Goal: Find specific page/section: Find specific page/section

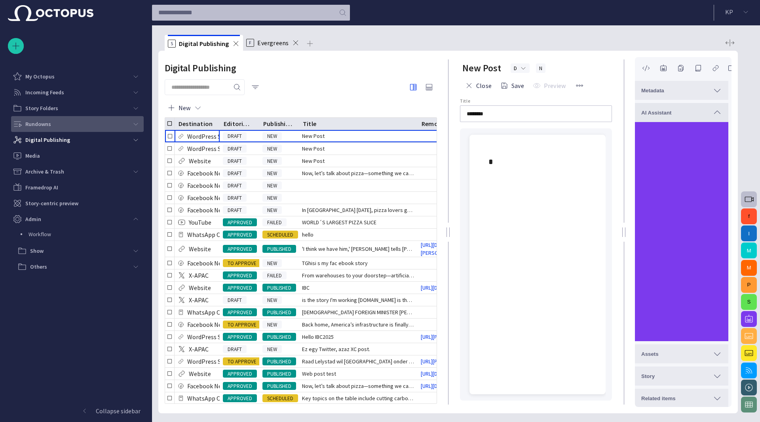
click at [59, 124] on div "Rundowns" at bounding box center [70, 124] width 115 height 13
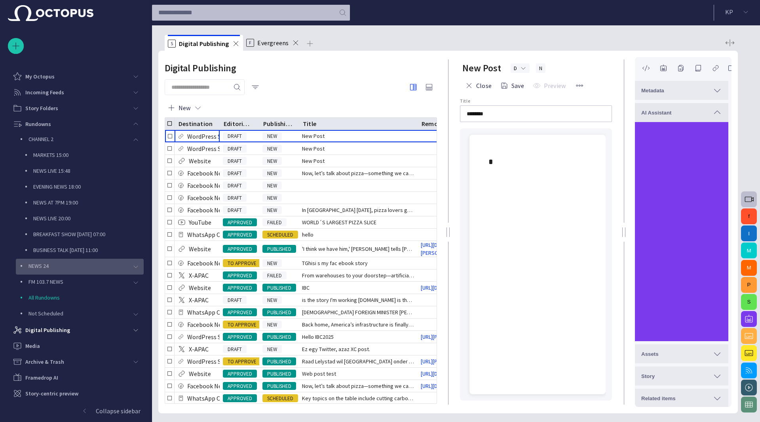
click at [55, 268] on p "NEWS 24" at bounding box center [78, 266] width 99 height 8
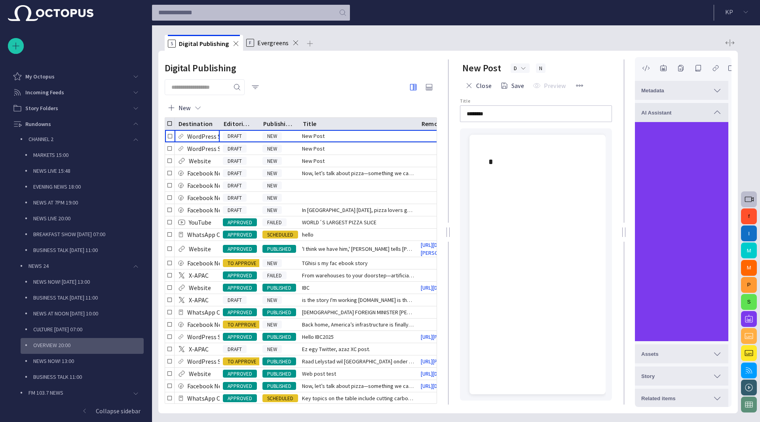
click at [63, 345] on p "OVERVIEW 20:00" at bounding box center [88, 345] width 110 height 8
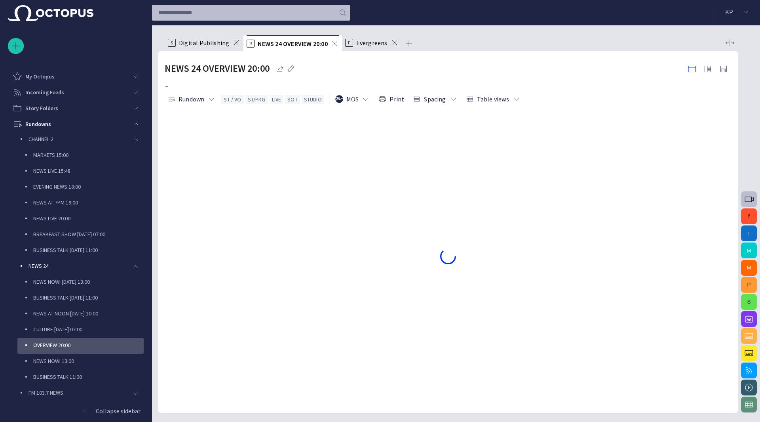
scroll to position [48, 0]
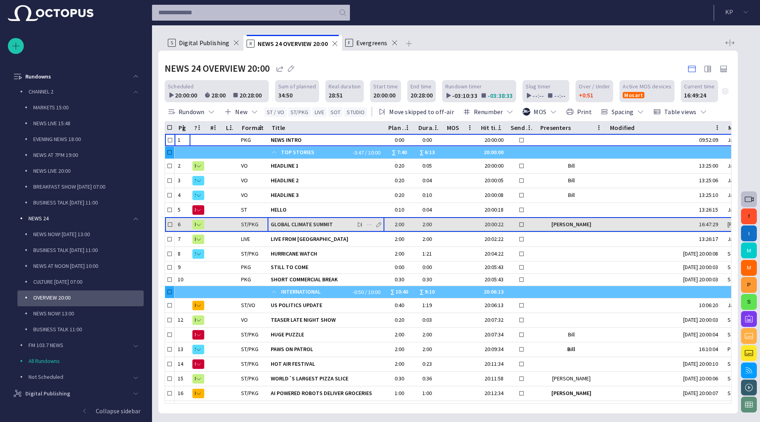
click at [316, 223] on span "GLOBAL CLIMATE SUMMIT" at bounding box center [326, 225] width 110 height 8
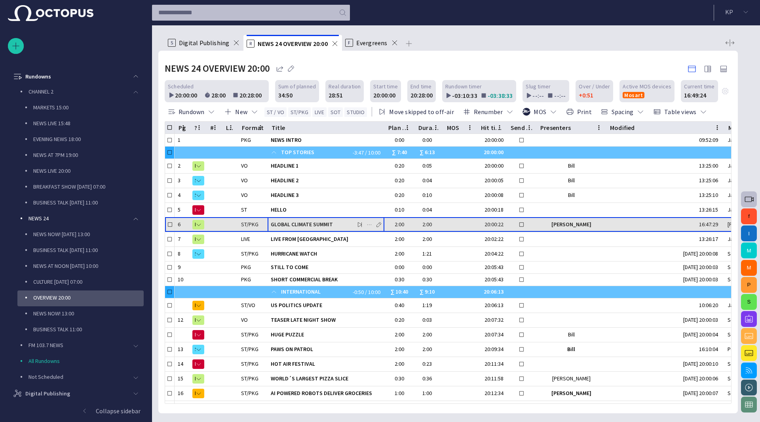
click at [316, 223] on span "GLOBAL CLIMATE SUMMIT" at bounding box center [326, 225] width 110 height 8
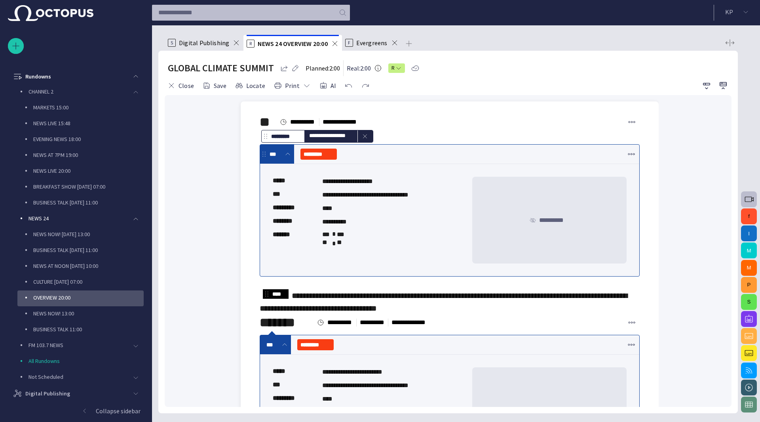
click at [306, 312] on span "**********" at bounding box center [444, 301] width 368 height 21
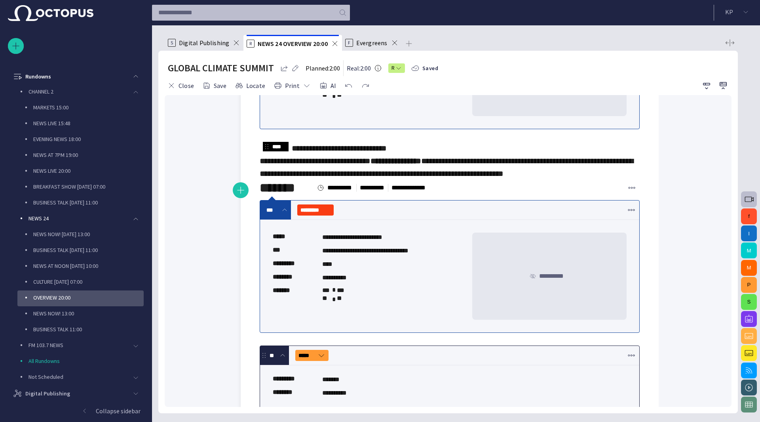
scroll to position [144, 0]
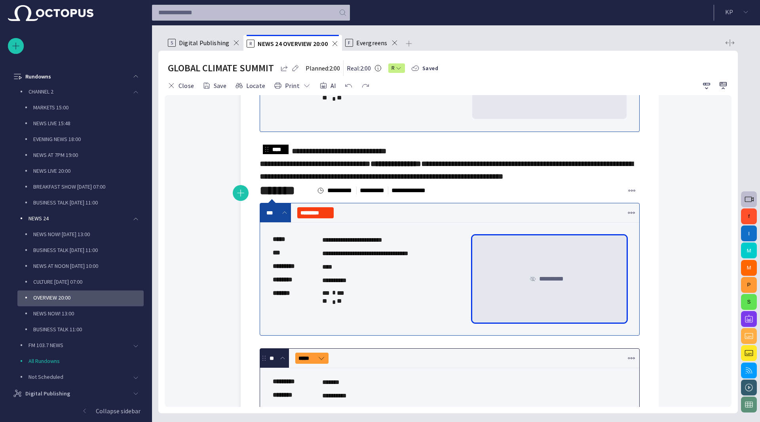
click at [547, 322] on div "**********" at bounding box center [549, 278] width 154 height 87
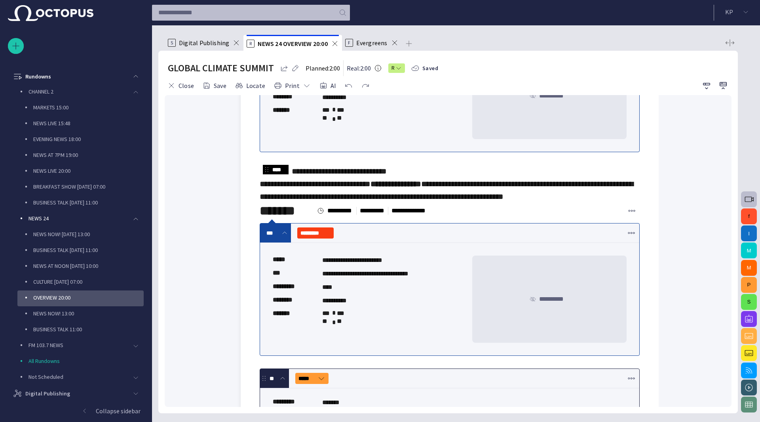
scroll to position [124, 0]
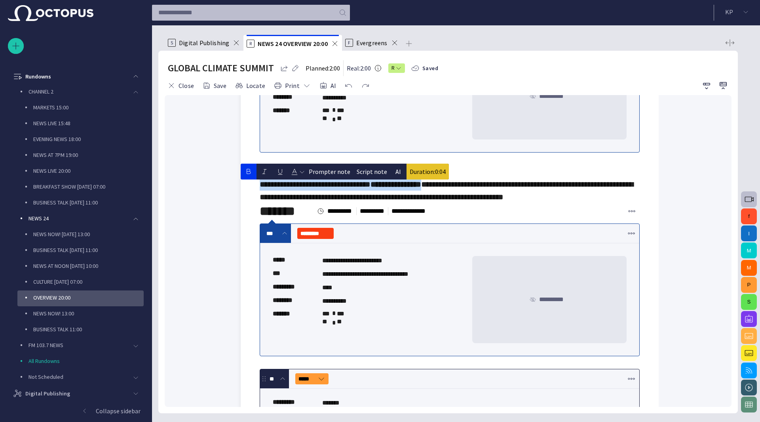
drag, startPoint x: 345, startPoint y: 211, endPoint x: 256, endPoint y: 187, distance: 92.6
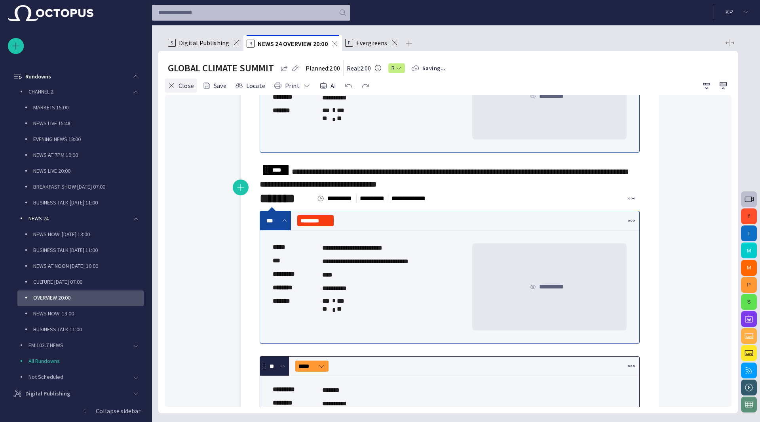
click at [186, 86] on button "Close" at bounding box center [181, 85] width 32 height 14
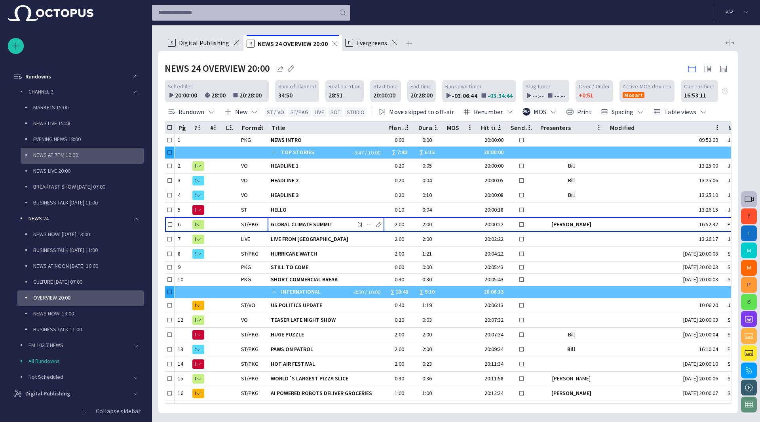
click at [86, 157] on p "NEWS AT 7PM 19:00" at bounding box center [88, 155] width 110 height 8
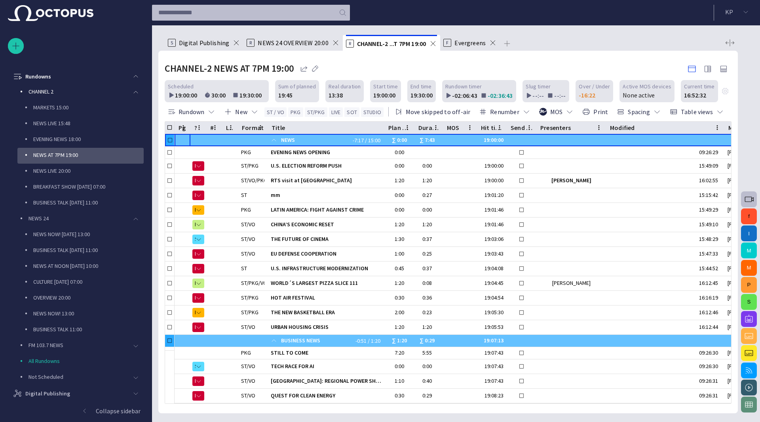
scroll to position [63, 0]
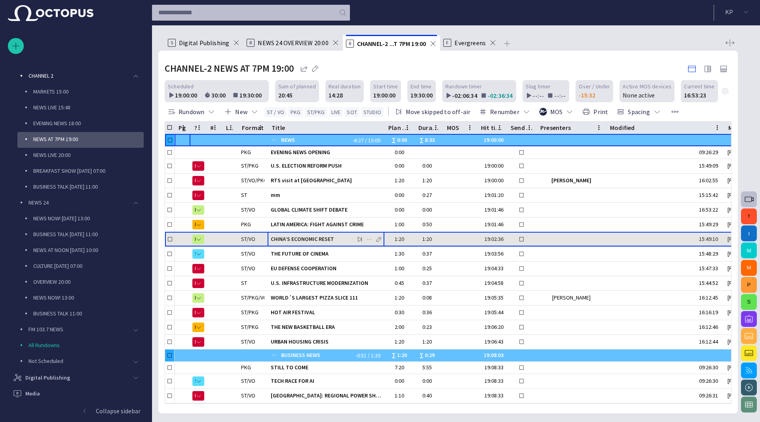
click at [358, 238] on span "button" at bounding box center [360, 239] width 6 height 6
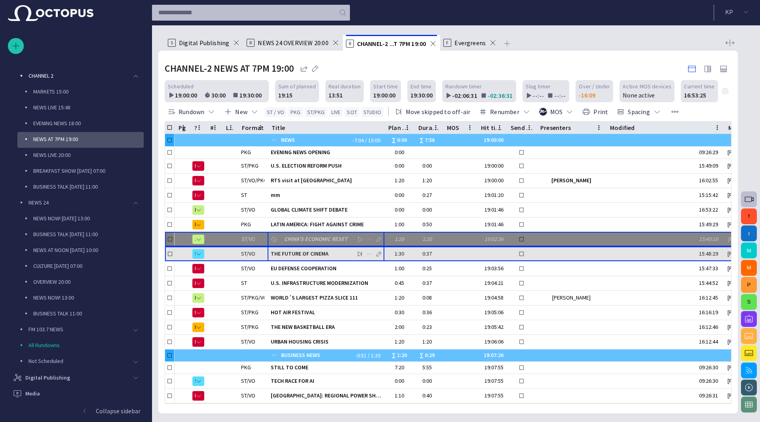
click at [358, 254] on span "button" at bounding box center [360, 254] width 6 height 6
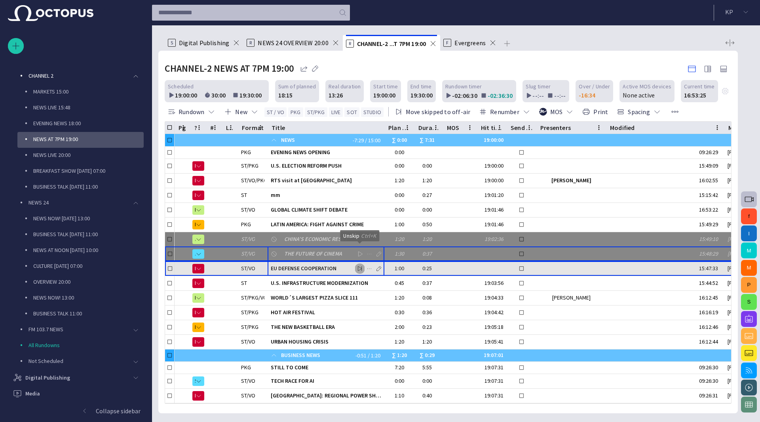
click at [359, 265] on span "button" at bounding box center [360, 268] width 6 height 6
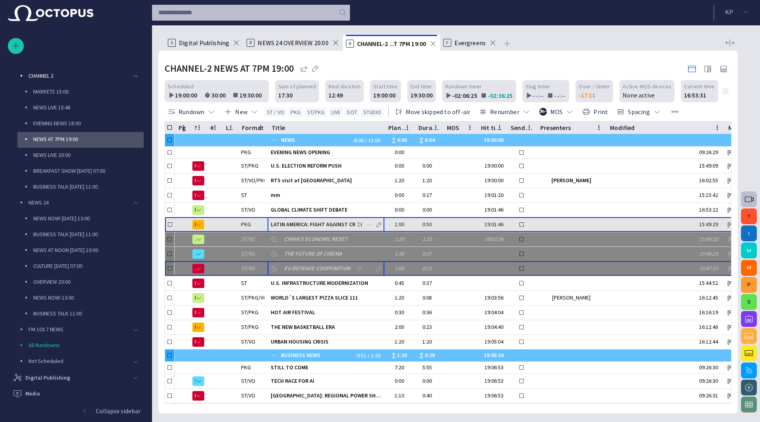
click at [359, 223] on span "button" at bounding box center [360, 224] width 6 height 6
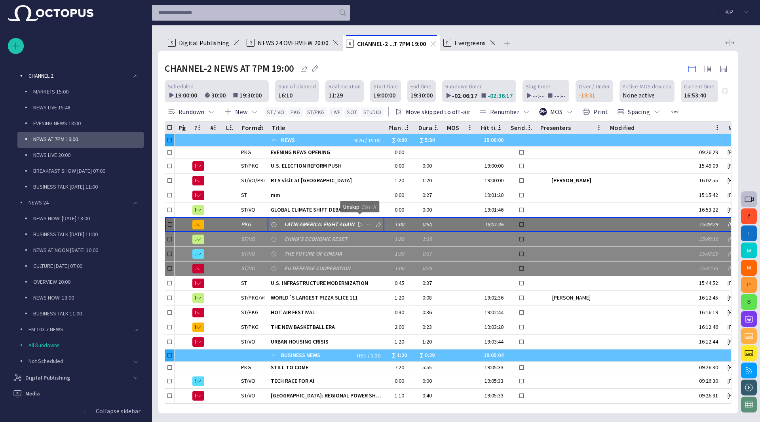
click at [359, 224] on span "button" at bounding box center [360, 224] width 6 height 6
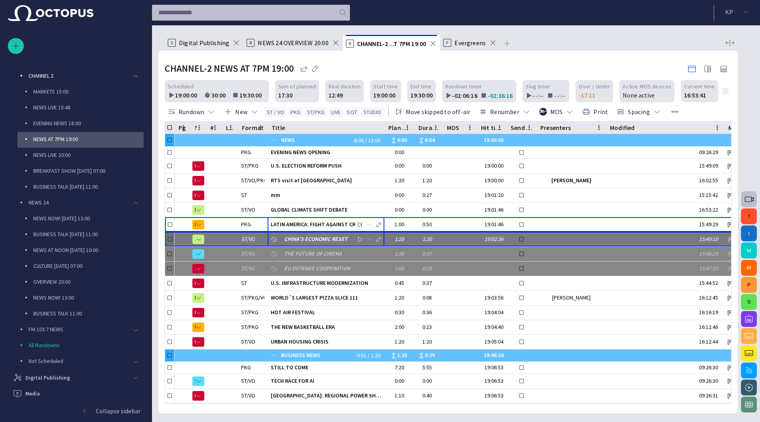
click at [359, 236] on span "button" at bounding box center [360, 239] width 6 height 6
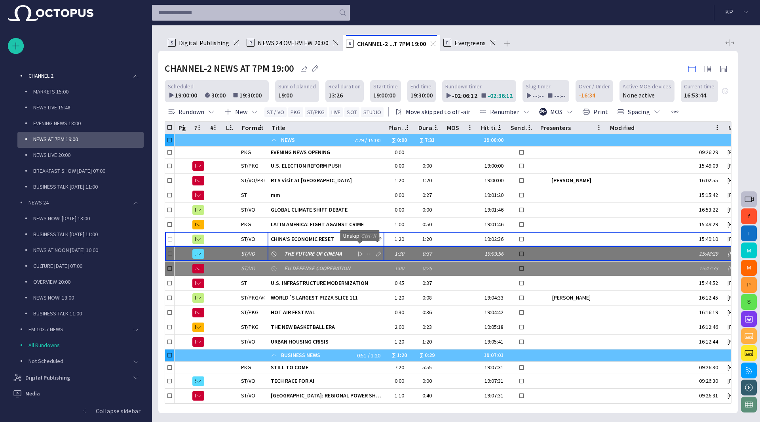
click at [359, 254] on span "button" at bounding box center [360, 254] width 6 height 6
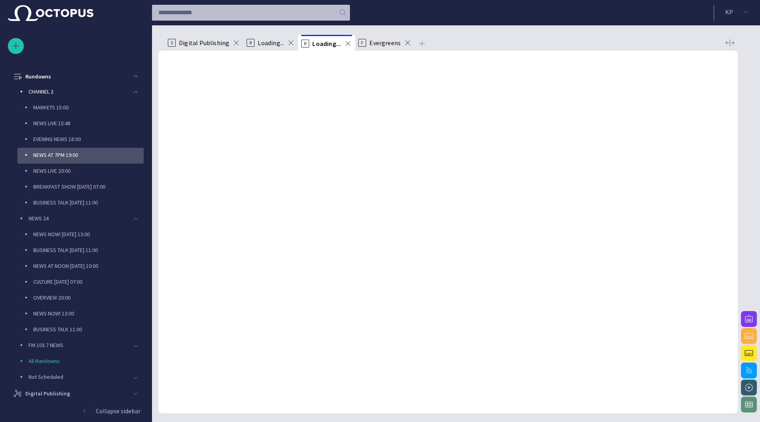
scroll to position [48, 0]
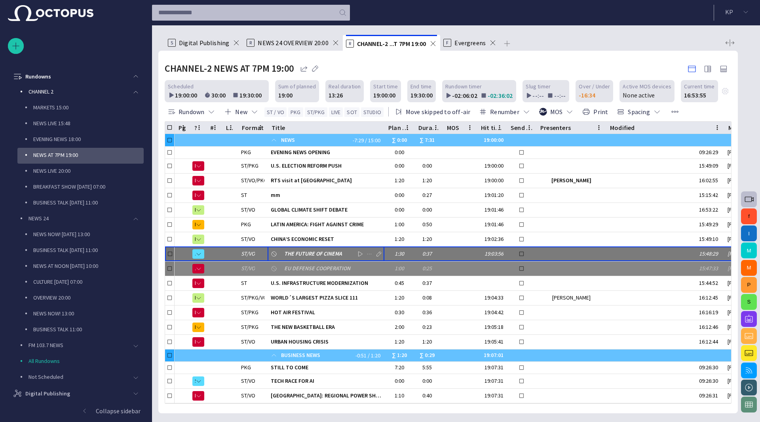
click at [360, 249] on button "button" at bounding box center [360, 254] width 10 height 12
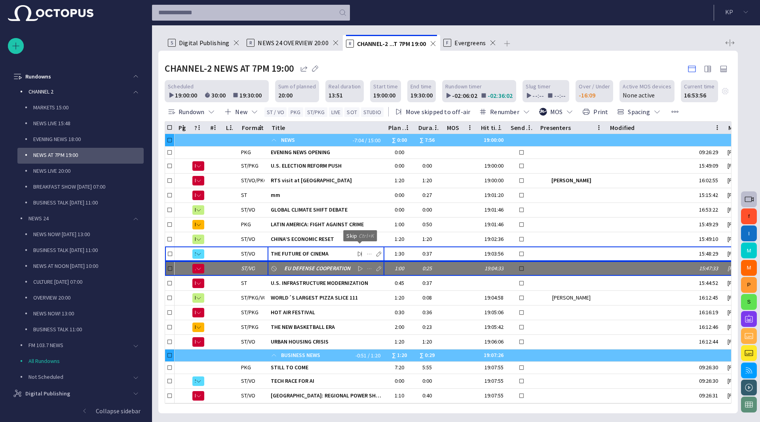
click at [359, 266] on span "button" at bounding box center [360, 268] width 6 height 6
